Goal: Communication & Community: Share content

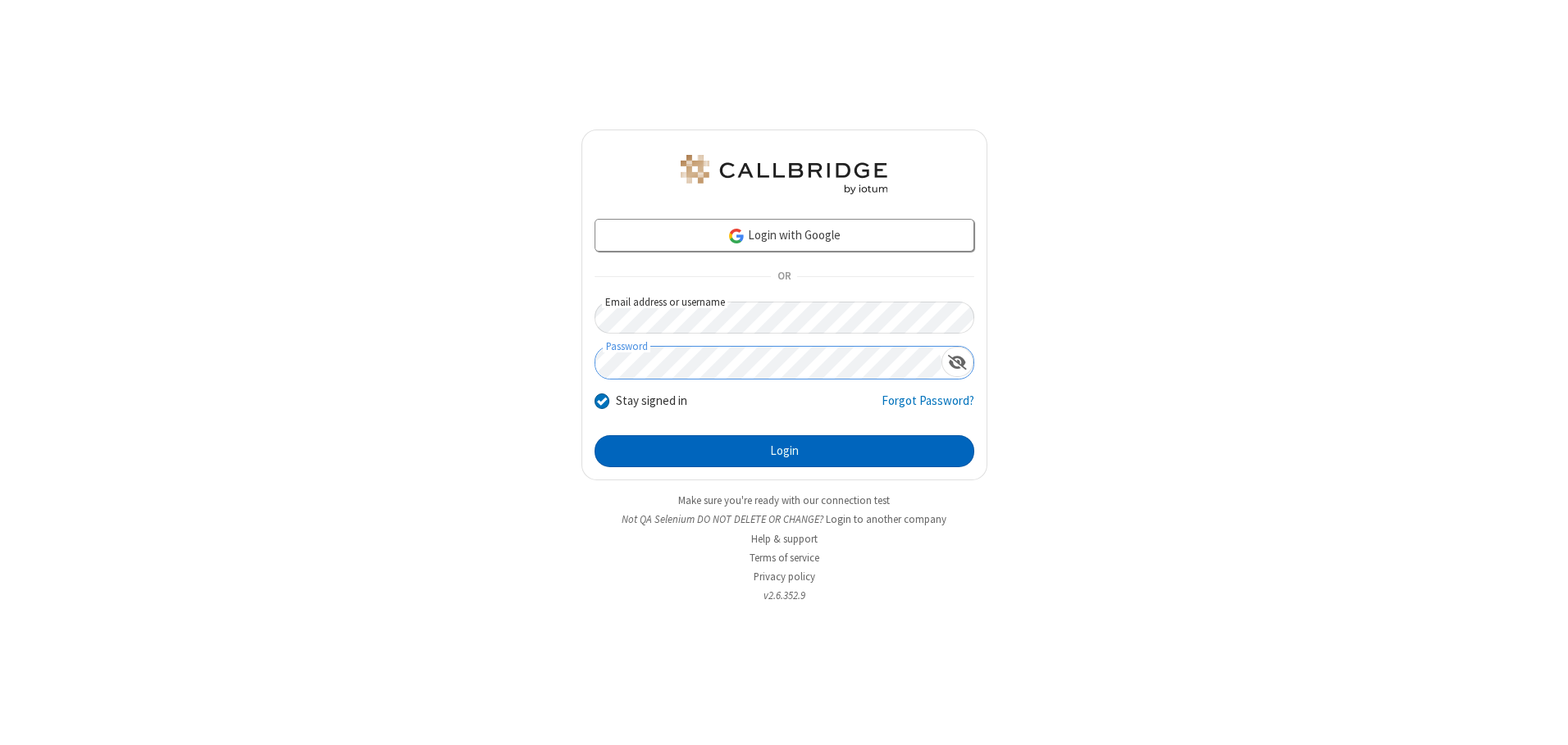
click at [784, 451] on button "Login" at bounding box center [784, 451] width 379 height 33
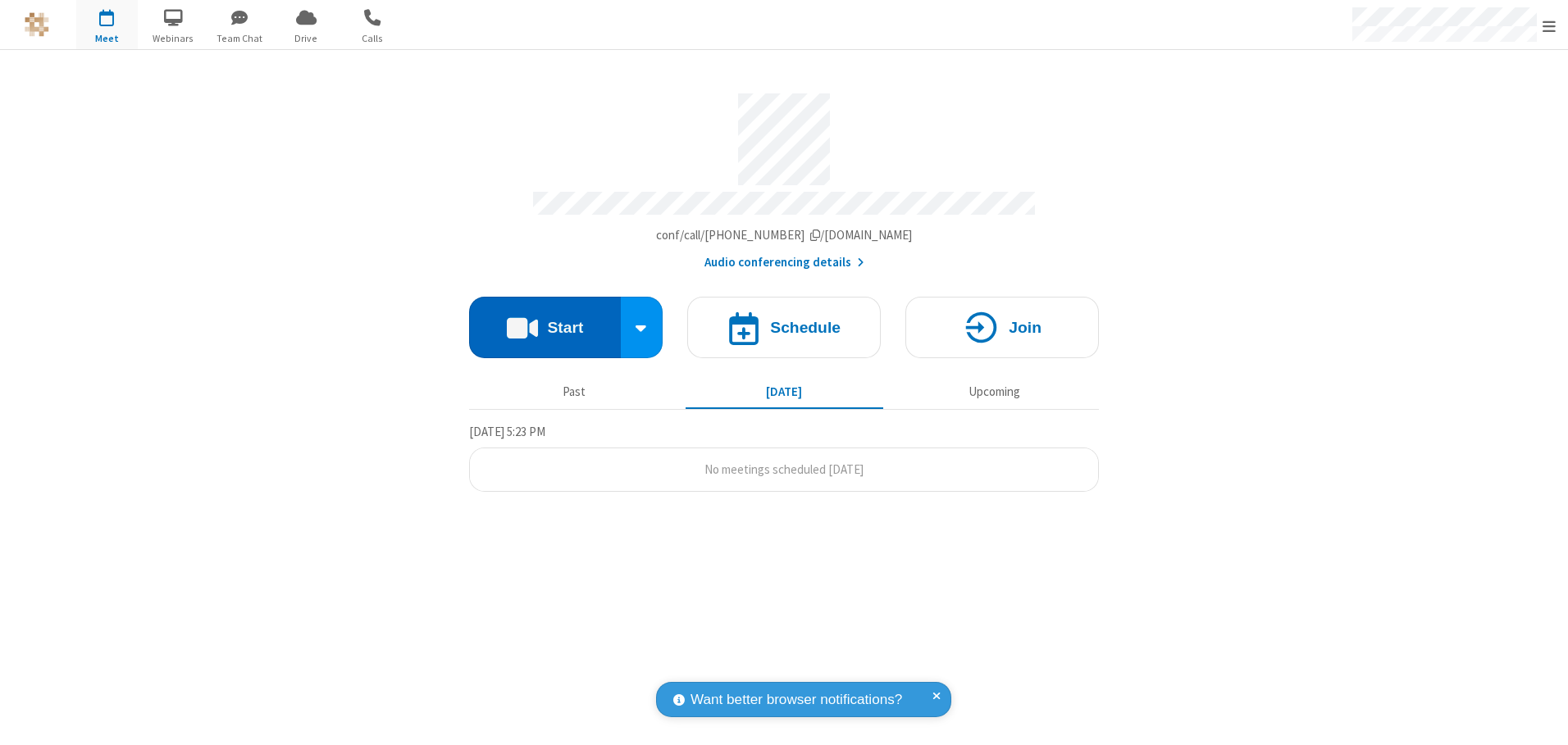
click at [544, 321] on button "Start" at bounding box center [544, 327] width 152 height 62
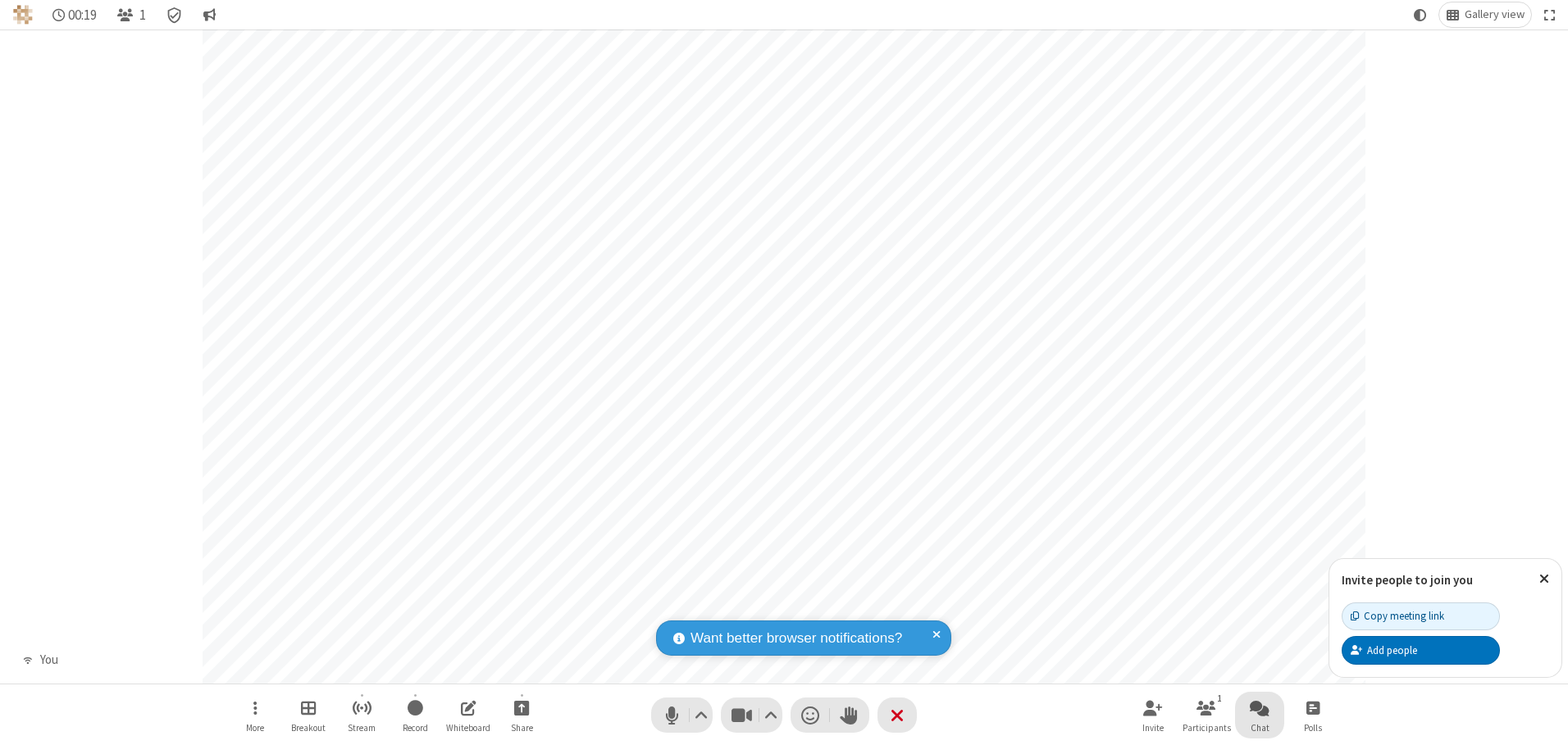
click at [1259, 707] on span "Open chat" at bounding box center [1259, 707] width 20 height 21
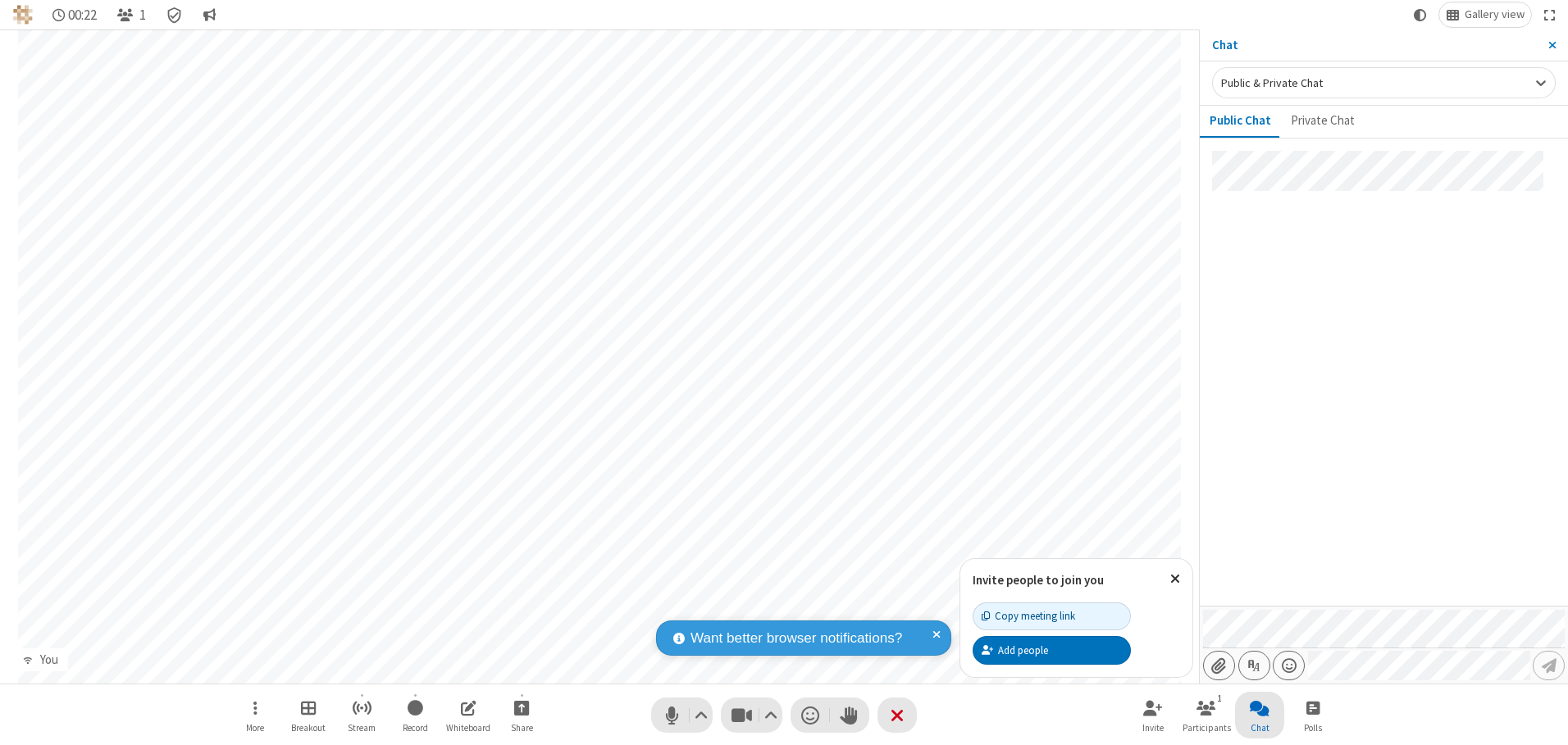
type input "C:\fakepath\doc_test.docx"
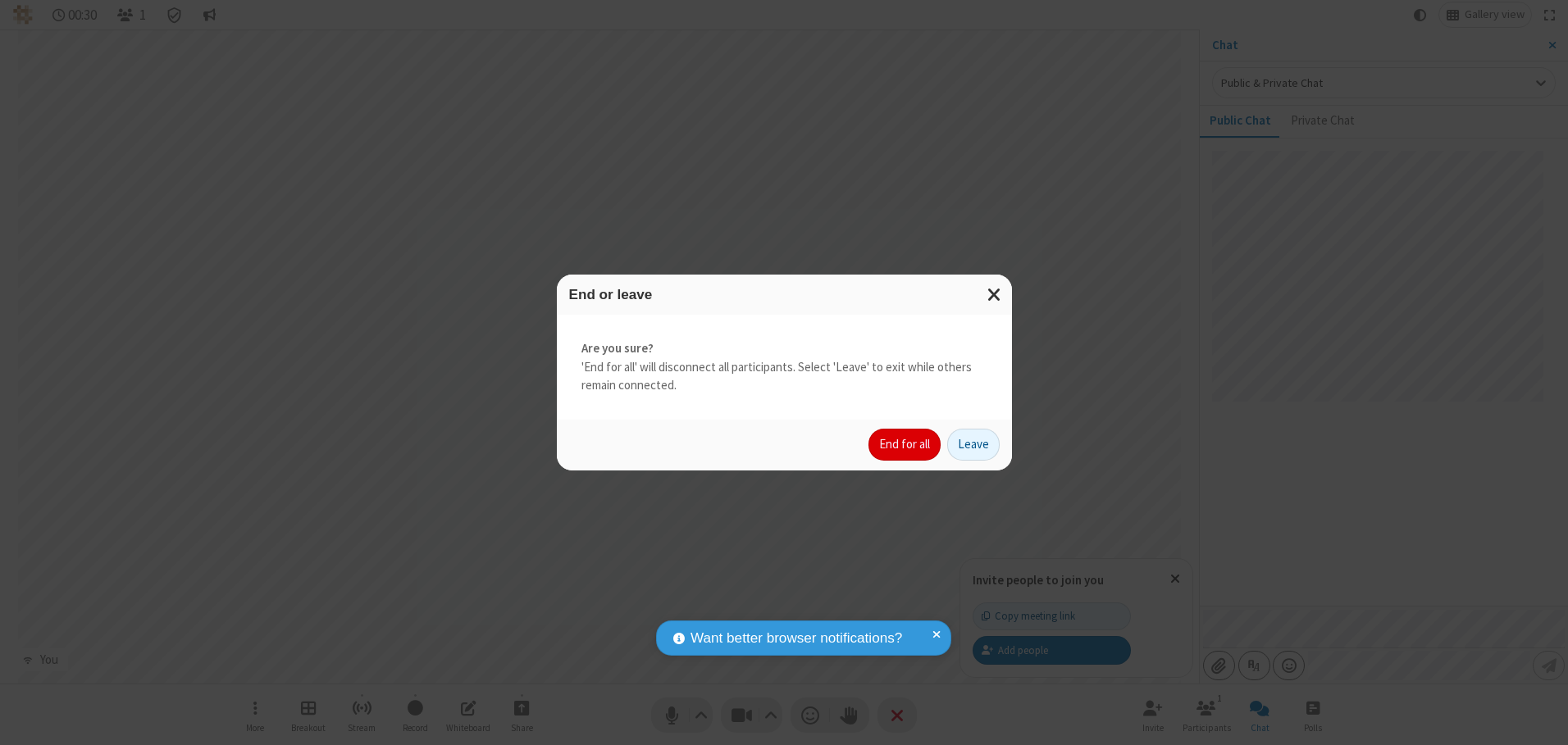
click at [905, 445] on button "End for all" at bounding box center [904, 445] width 72 height 33
